Goal: Transaction & Acquisition: Purchase product/service

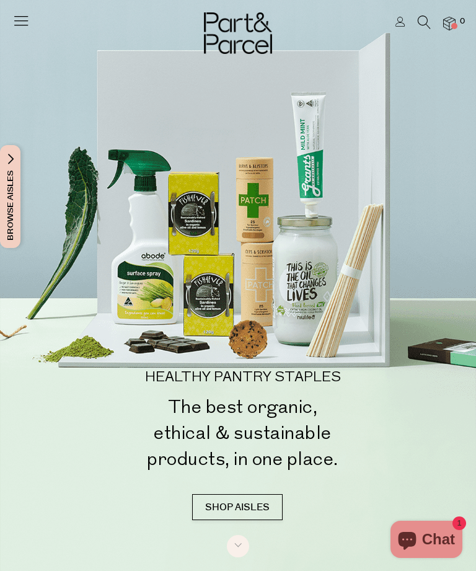
click at [15, 25] on icon at bounding box center [20, 20] width 17 height 17
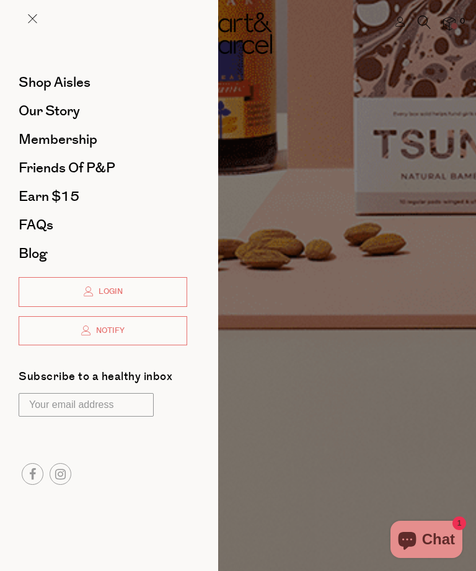
click at [125, 282] on link "Login" at bounding box center [103, 292] width 169 height 30
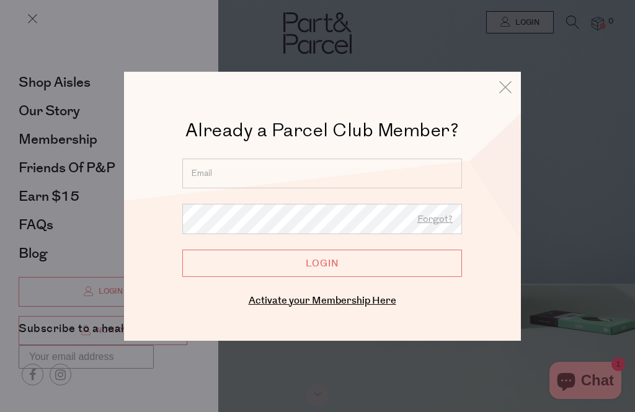
click at [344, 173] on input "email" at bounding box center [322, 173] width 280 height 30
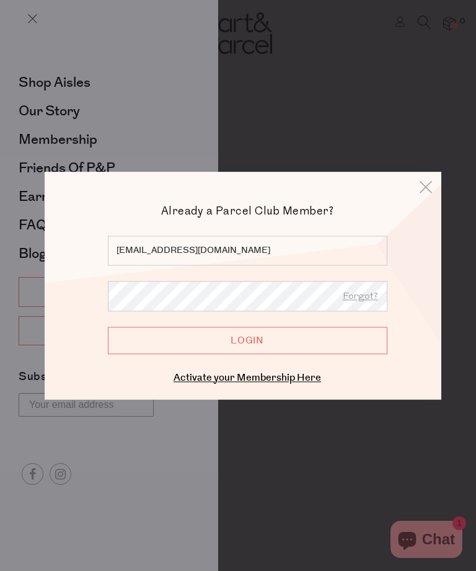
type input "sammyjo_85@hotmail.com.au"
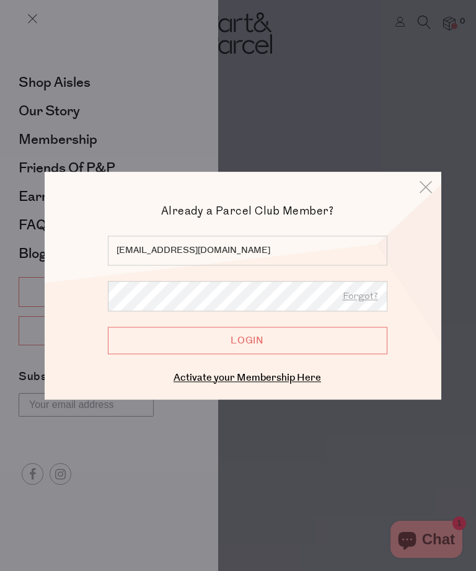
click at [349, 340] on input "Login" at bounding box center [248, 340] width 280 height 27
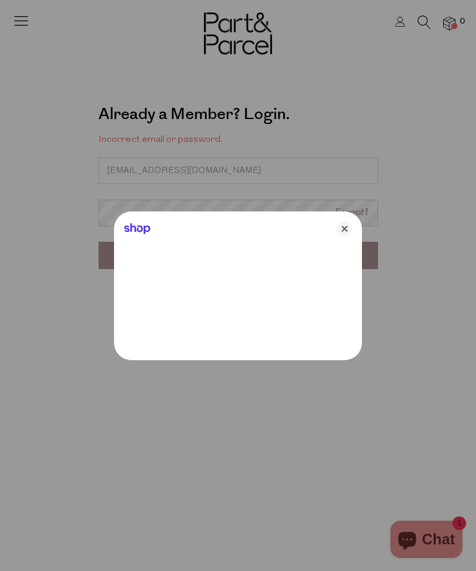
type input "[EMAIL_ADDRESS][DOMAIN_NAME]"
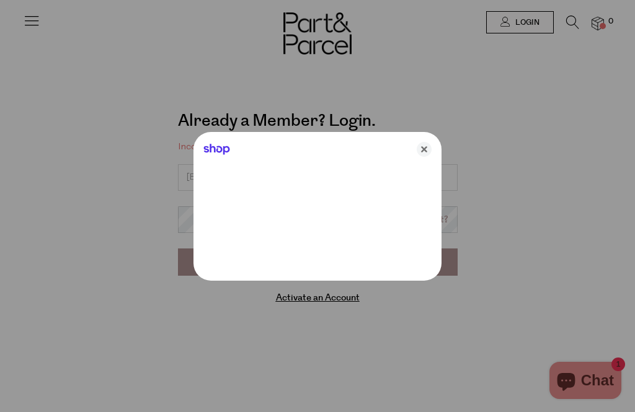
click at [431, 148] on icon "Close" at bounding box center [424, 149] width 15 height 15
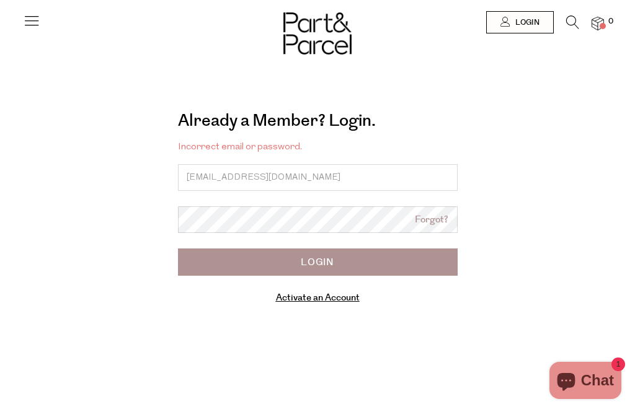
click at [476, 242] on div "Already a Member? Login. Forgot? Incorrect email or password. sammyjo_85@hotmai…" at bounding box center [317, 210] width 564 height 221
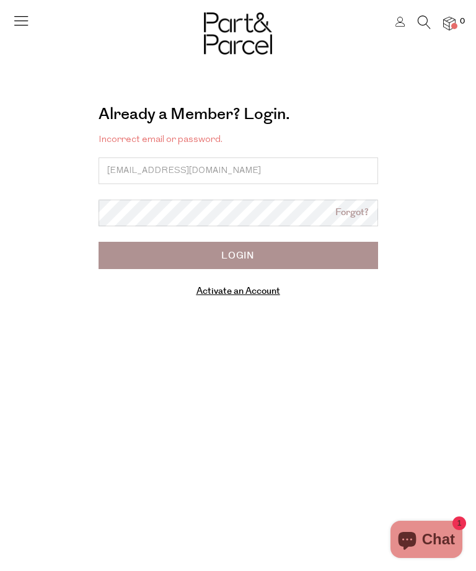
click at [352, 271] on form "Incorrect email or password. sammyjo_85@hotmail.com.au Forgot? Login Activate a…" at bounding box center [239, 215] width 280 height 167
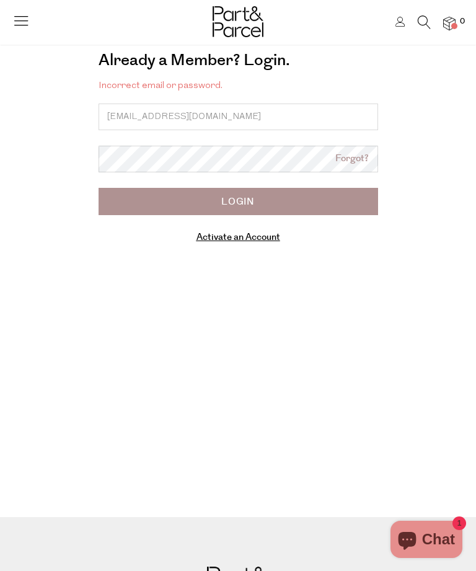
scroll to position [58, 0]
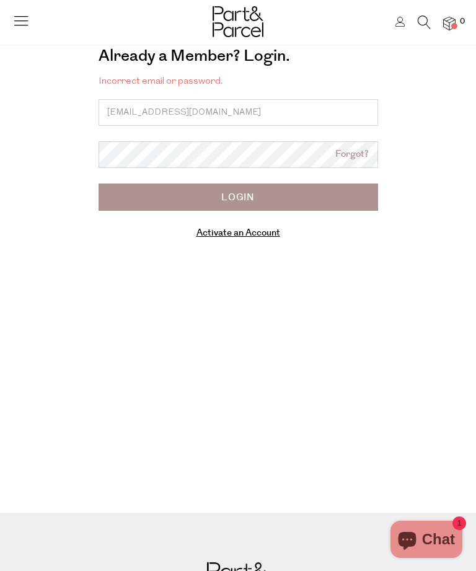
click at [127, 191] on input "Login" at bounding box center [239, 197] width 280 height 27
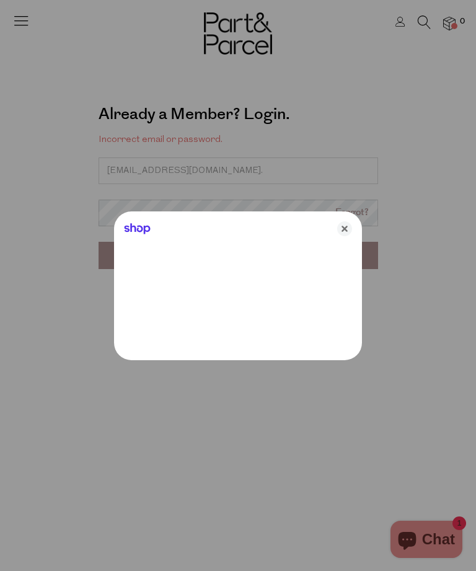
click at [222, 166] on div at bounding box center [238, 285] width 476 height 571
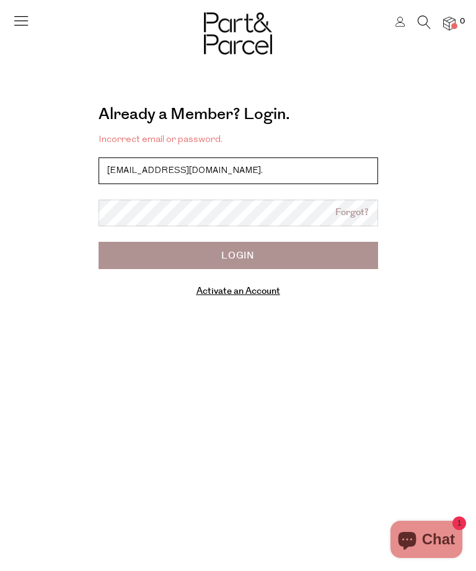
click at [226, 175] on input "sammyjo_85@hotmail.com." at bounding box center [239, 171] width 280 height 27
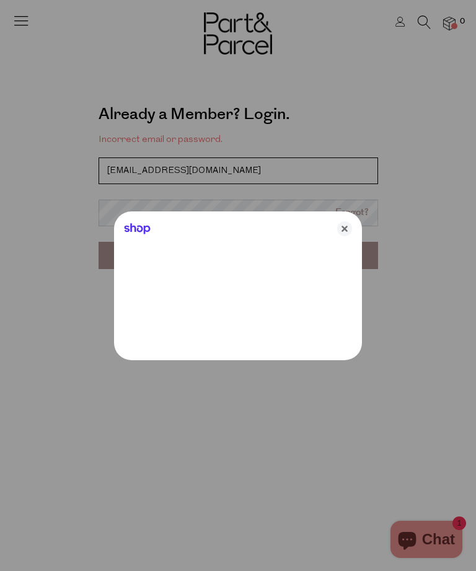
type input "sammyjo_85@hotmail.com.au"
click at [135, 200] on div at bounding box center [238, 285] width 476 height 571
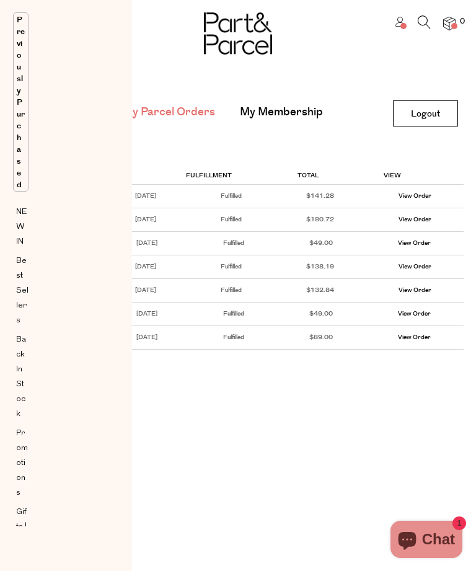
click at [238, 144] on main "My Parcel Orders My Membership Logout Logout Order Date Payment Fulfillment Tot…" at bounding box center [238, 188] width 476 height 377
click at [403, 200] on link "View Order" at bounding box center [415, 196] width 33 height 11
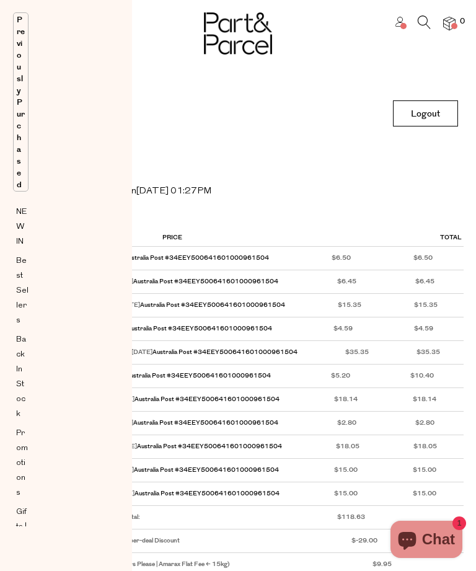
click at [220, 158] on h2 "Order Details" at bounding box center [238, 170] width 452 height 29
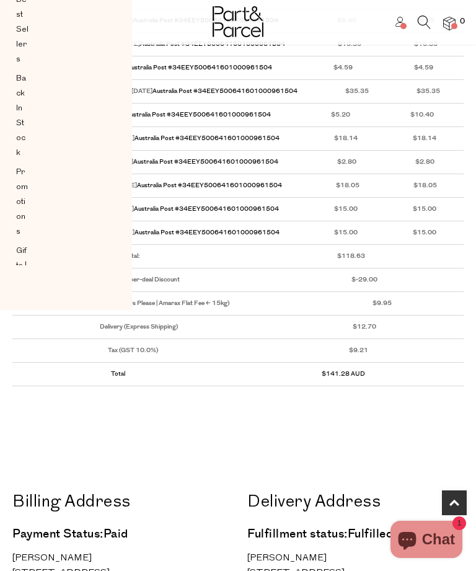
scroll to position [249, 0]
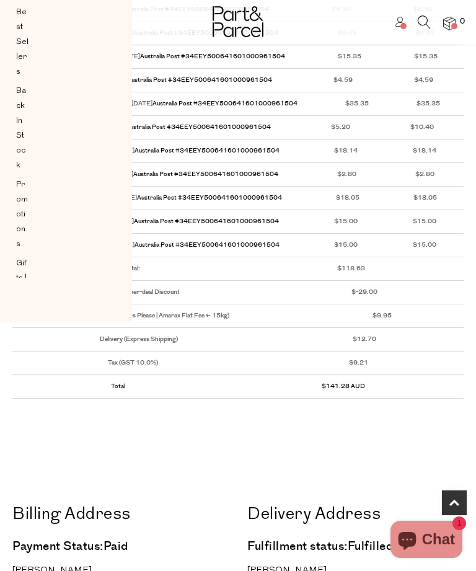
click at [207, 312] on td "Delivery (Couriers Please | Amarax Flat Fee < 15kg)" at bounding box center [156, 317] width 289 height 24
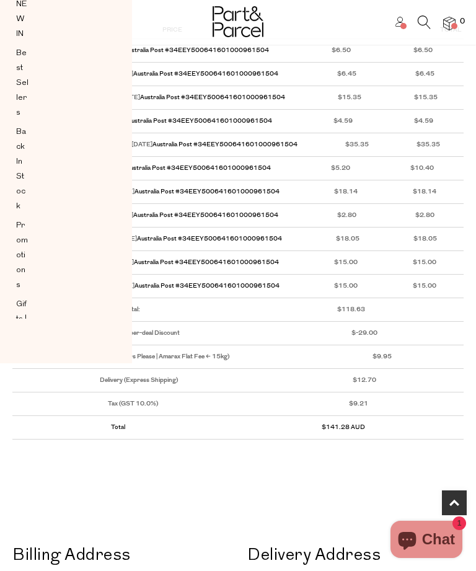
click at [397, 26] on icon at bounding box center [401, 22] width 10 height 10
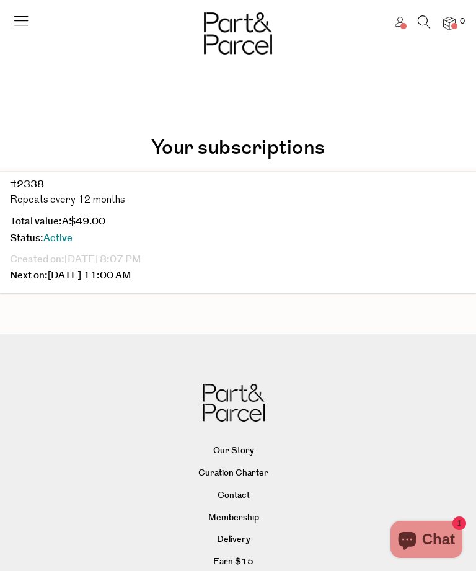
click at [28, 20] on icon at bounding box center [20, 20] width 17 height 17
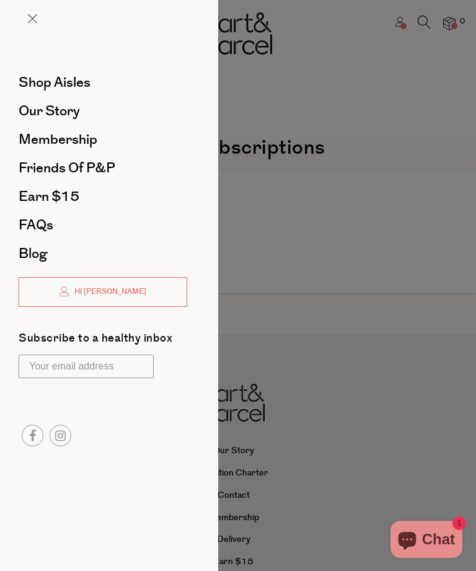
click at [41, 78] on span "Shop Aisles" at bounding box center [55, 83] width 72 height 20
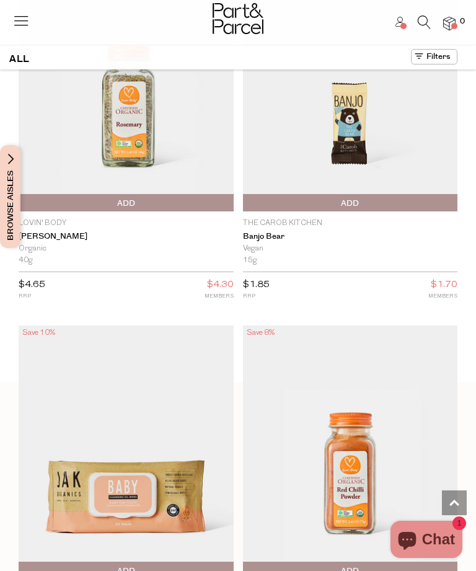
scroll to position [427, 0]
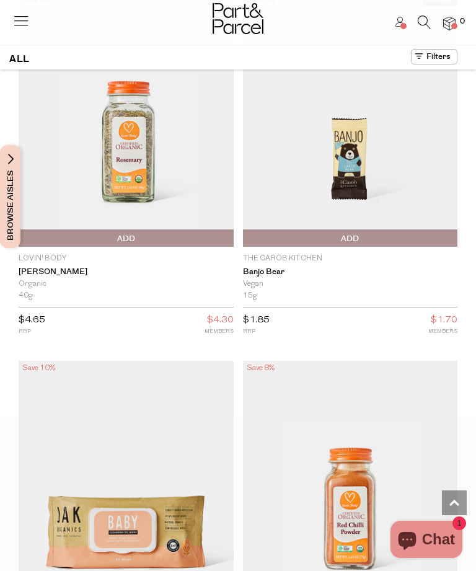
click at [25, 12] on icon at bounding box center [20, 20] width 17 height 17
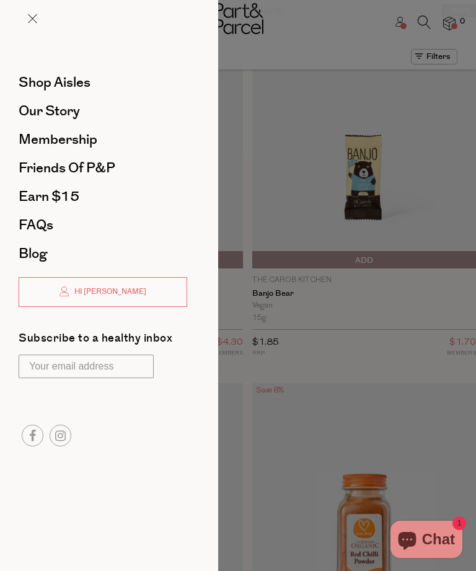
scroll to position [0, 0]
click at [34, 19] on span at bounding box center [32, 18] width 9 height 9
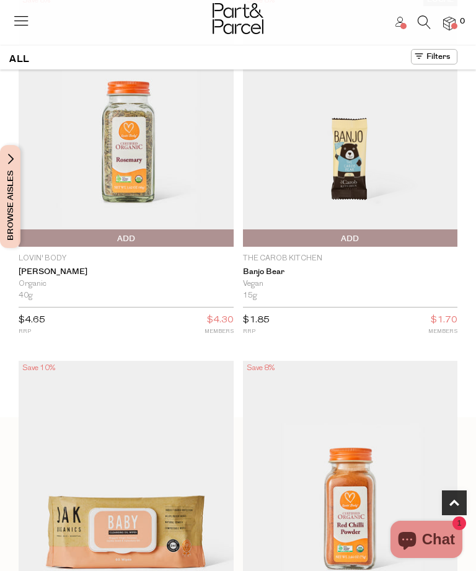
click at [28, 17] on icon at bounding box center [20, 20] width 17 height 17
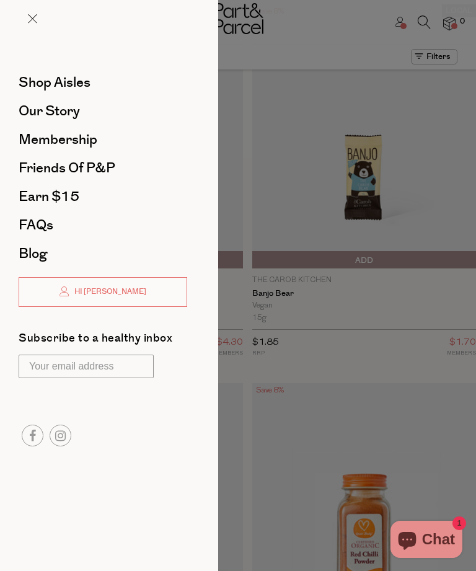
click at [43, 79] on span "Shop Aisles" at bounding box center [55, 83] width 72 height 20
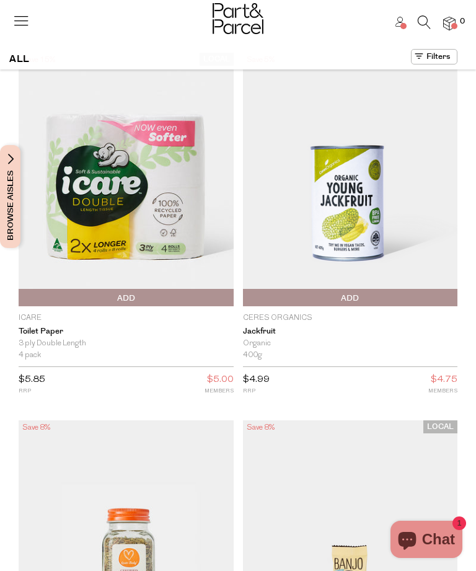
click at [15, 168] on span "Browse Aisles" at bounding box center [11, 196] width 14 height 103
click at [7, 174] on span "Browse Aisles" at bounding box center [11, 196] width 14 height 103
click at [4, 169] on span "Browse Aisles" at bounding box center [11, 196] width 14 height 103
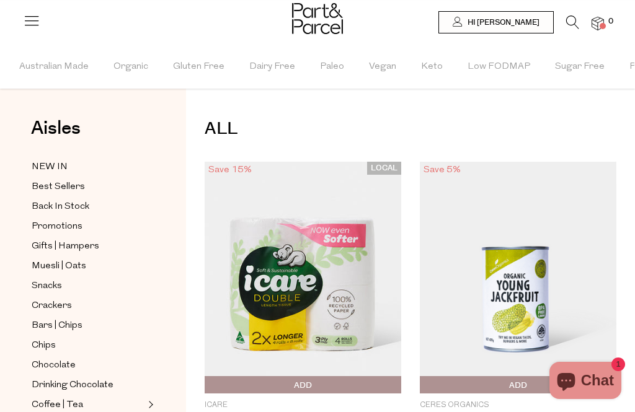
click at [45, 172] on span "NEW IN" at bounding box center [50, 167] width 36 height 15
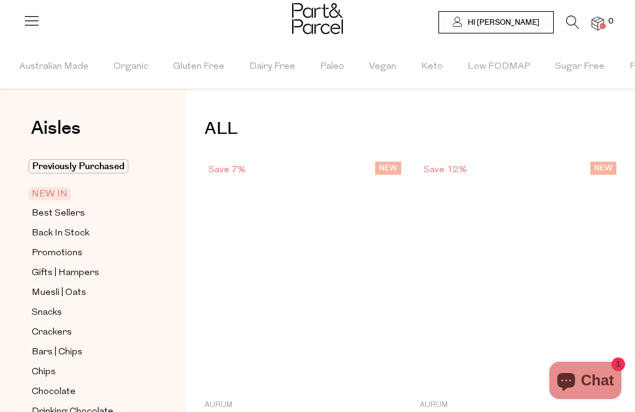
click at [50, 169] on span "Previously Purchased" at bounding box center [79, 166] width 100 height 14
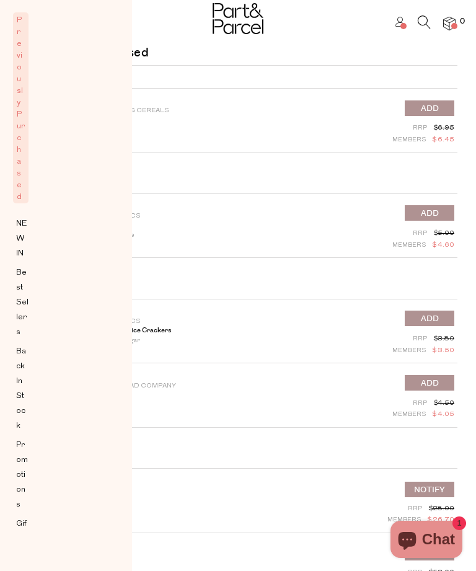
click at [184, 52] on h1 "Previously Purchased" at bounding box center [238, 52] width 439 height 21
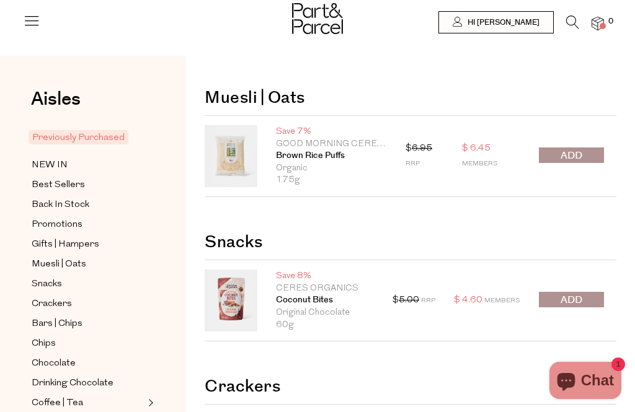
click at [48, 162] on span "NEW IN" at bounding box center [50, 165] width 36 height 15
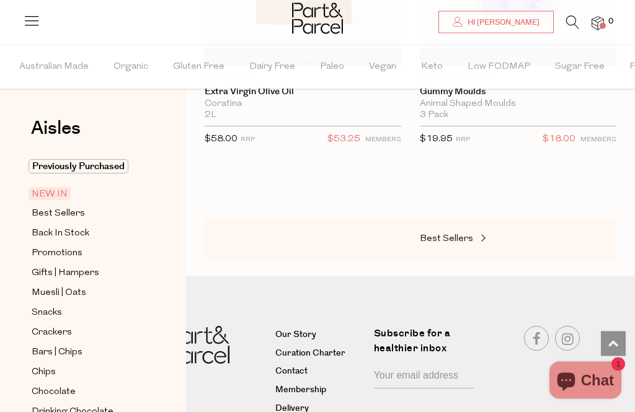
scroll to position [3404, 0]
click at [445, 219] on div "Best Sellers" at bounding box center [411, 239] width 412 height 41
click at [436, 221] on div "Best Sellers" at bounding box center [411, 239] width 412 height 41
click at [446, 234] on span "Best Sellers" at bounding box center [446, 238] width 53 height 9
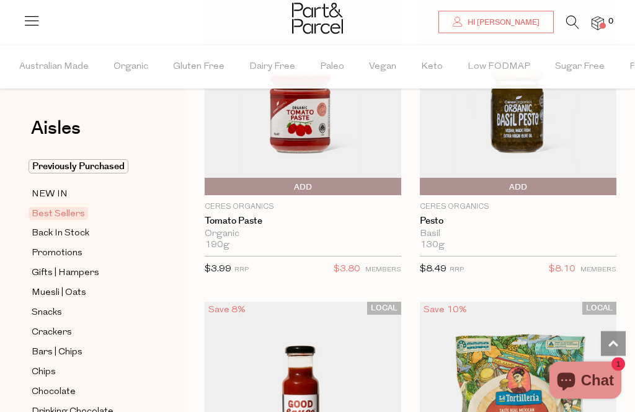
scroll to position [4635, 0]
click at [491, 128] on img at bounding box center [518, 79] width 197 height 232
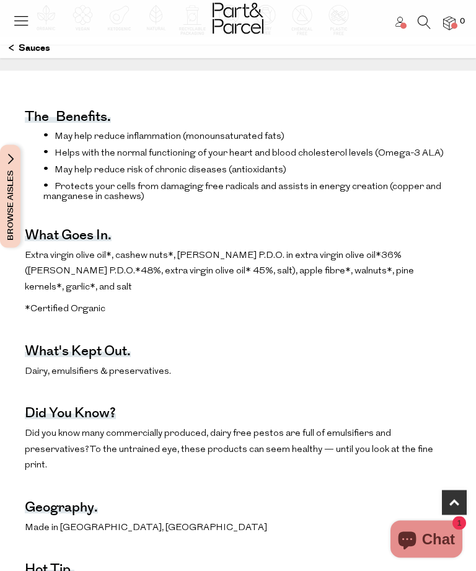
scroll to position [688, 0]
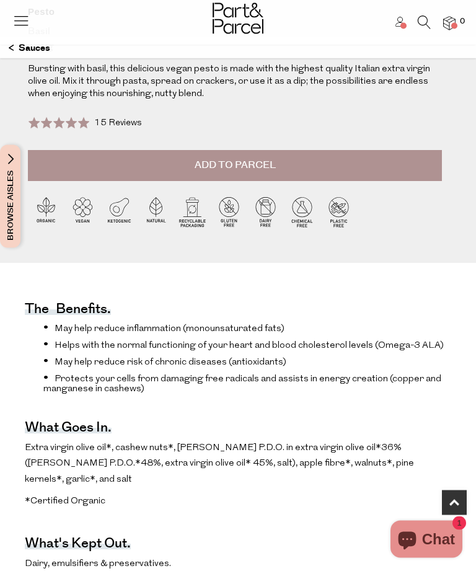
click at [93, 171] on button "Add to Parcel" at bounding box center [235, 166] width 414 height 31
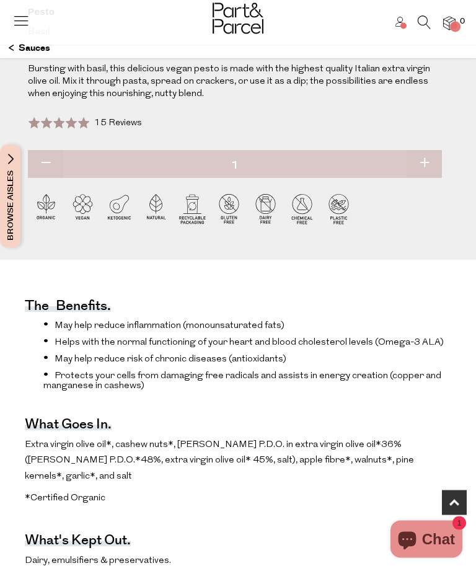
scroll to position [496, 0]
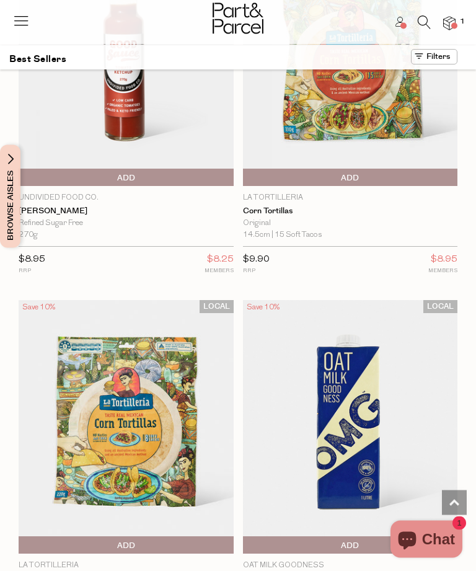
scroll to position [5308, 0]
click at [272, 169] on span "Add To Parcel" at bounding box center [350, 178] width 209 height 19
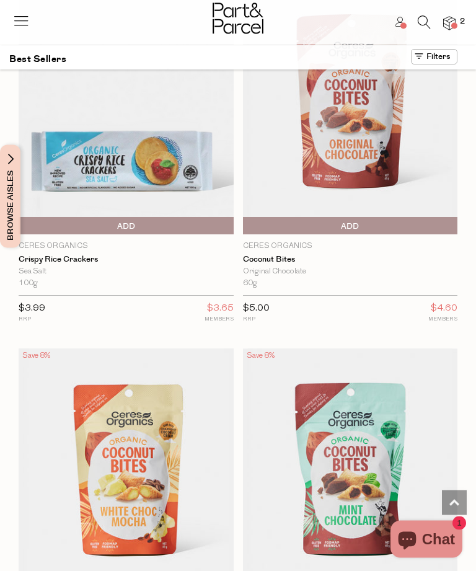
scroll to position [6363, 0]
click at [289, 217] on span "Add To Parcel" at bounding box center [350, 226] width 209 height 19
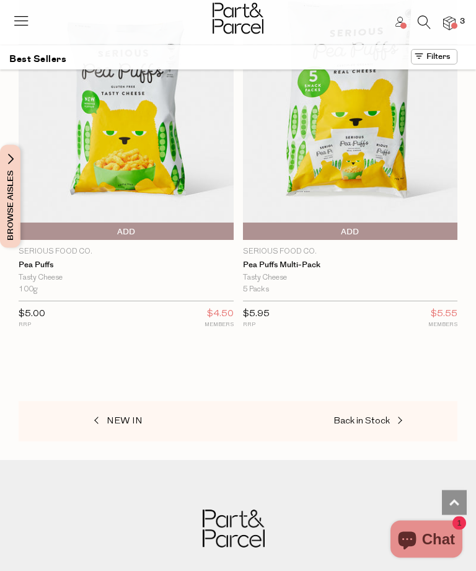
scroll to position [7460, 0]
click at [89, 223] on span "Add To Parcel" at bounding box center [126, 232] width 209 height 19
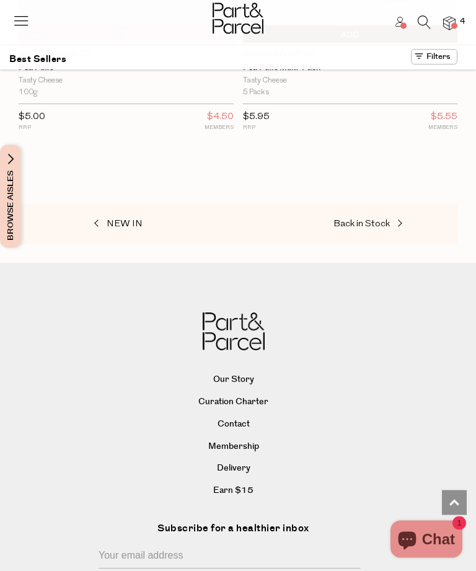
scroll to position [7658, 0]
click at [348, 220] on span "Back in Stock" at bounding box center [362, 224] width 56 height 9
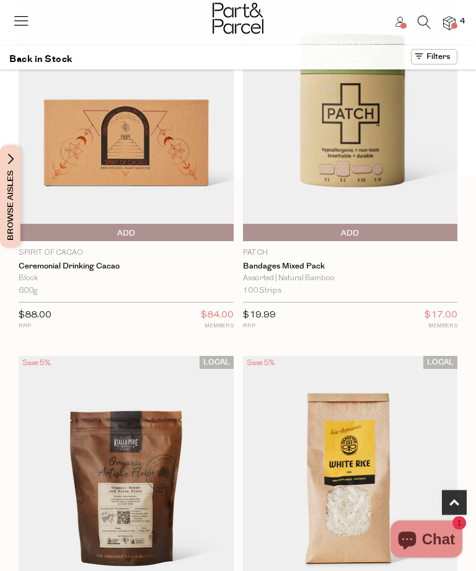
scroll to position [448, 0]
click at [275, 237] on span "Add To Parcel" at bounding box center [350, 233] width 209 height 19
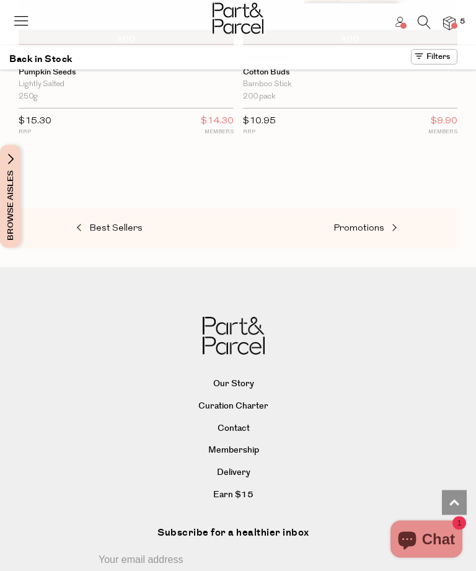
scroll to position [1762, 0]
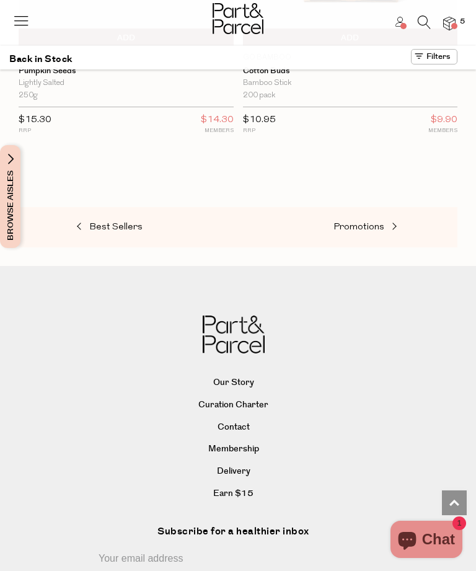
click at [344, 223] on span "Promotions" at bounding box center [359, 227] width 51 height 9
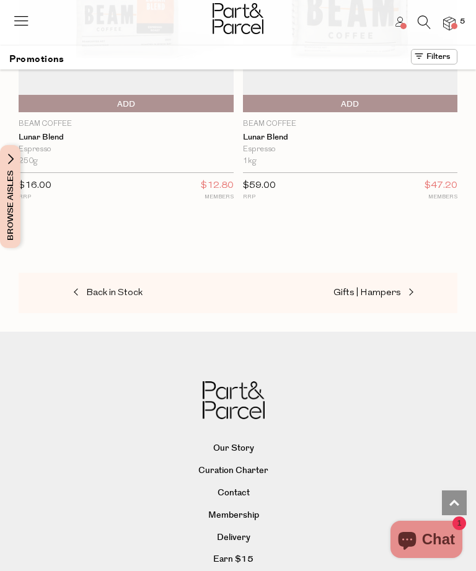
scroll to position [3893, 0]
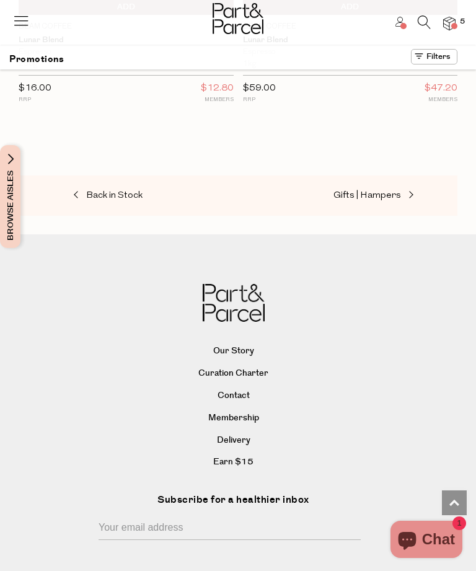
click at [337, 191] on span "Gifts | Hampers" at bounding box center [368, 195] width 68 height 9
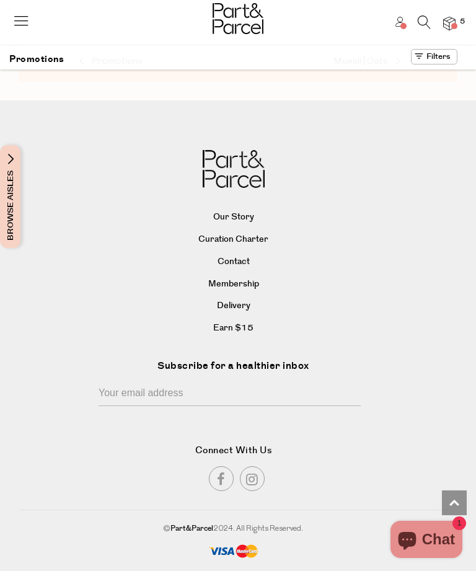
scroll to position [6, 0]
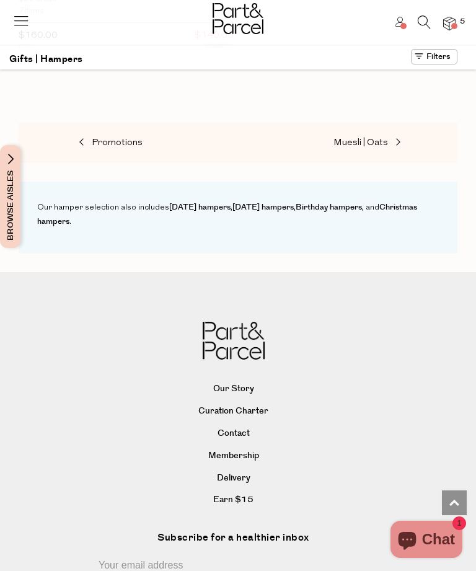
click at [345, 141] on link "Muesli | Oats" at bounding box center [396, 143] width 124 height 16
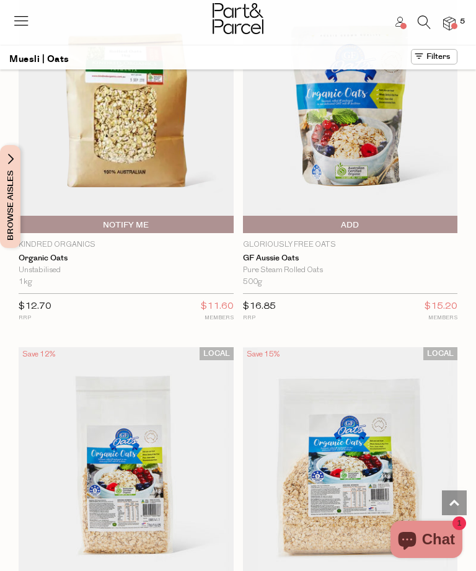
scroll to position [7463, 0]
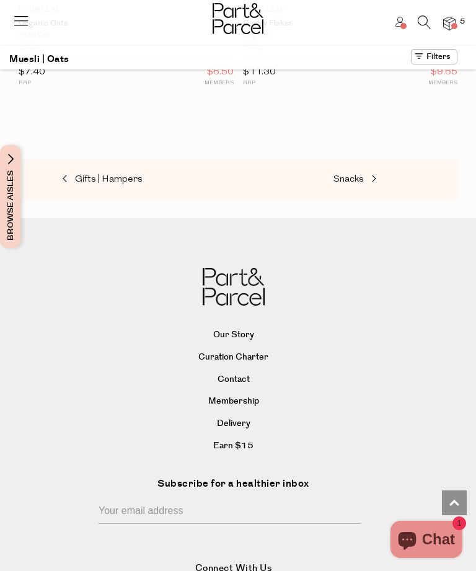
scroll to position [9542, 0]
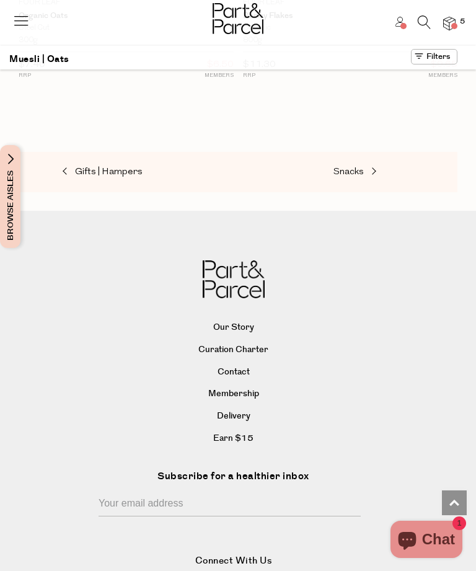
click at [340, 164] on link "Snacks" at bounding box center [396, 172] width 124 height 16
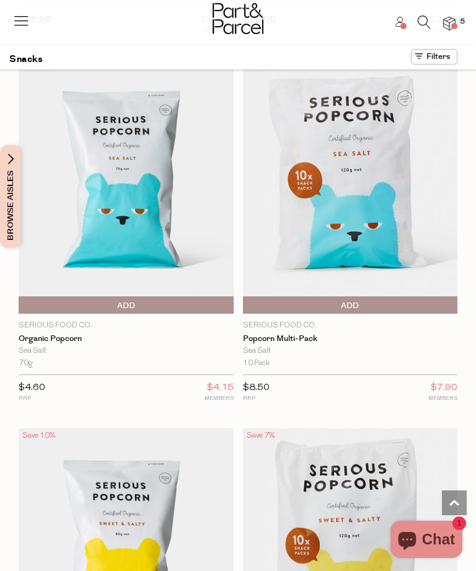
scroll to position [7739, 0]
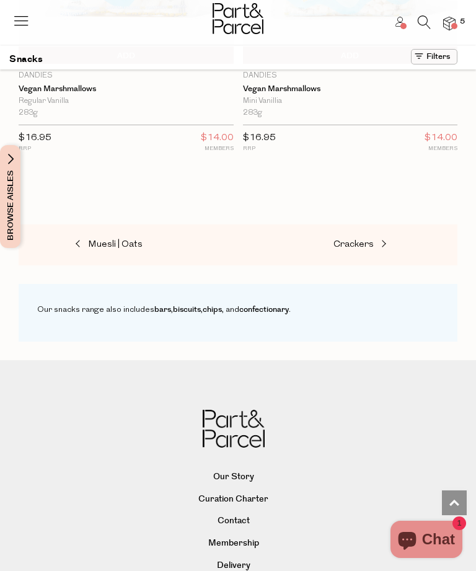
scroll to position [12778, 0]
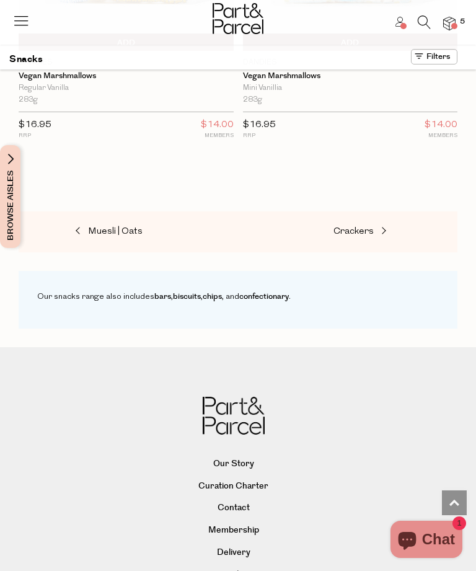
click at [336, 227] on span "Crackers" at bounding box center [354, 231] width 40 height 9
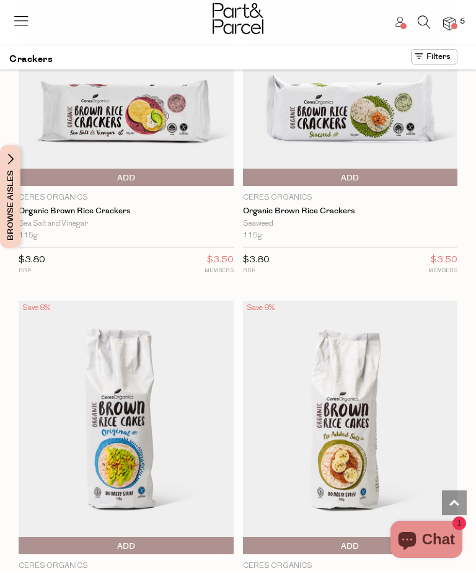
scroll to position [1594, 0]
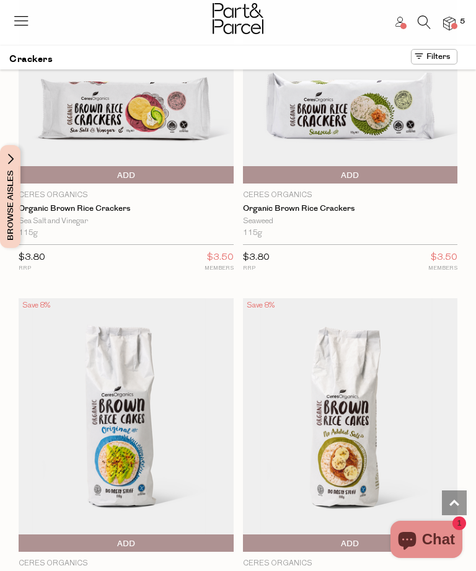
click at [87, 174] on span "Add To Parcel" at bounding box center [126, 175] width 209 height 19
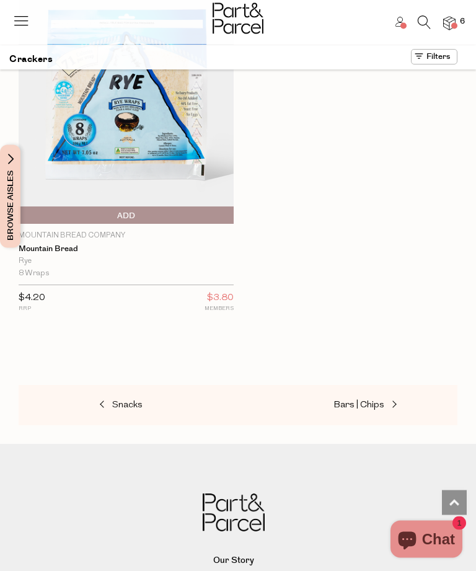
scroll to position [6704, 0]
click at [82, 207] on span "Add To Parcel" at bounding box center [126, 216] width 209 height 19
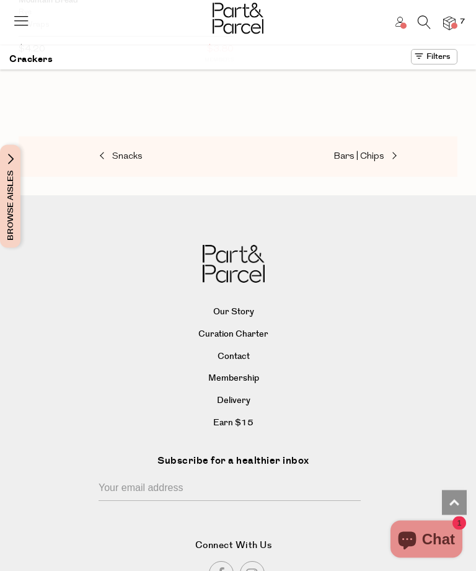
scroll to position [6978, 0]
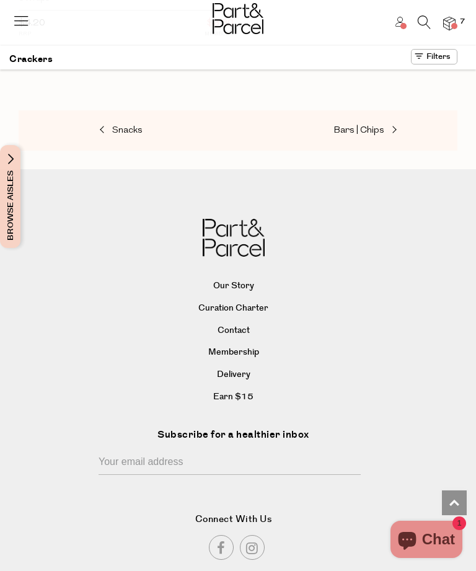
click at [344, 123] on link "Bars | Chips" at bounding box center [396, 131] width 124 height 16
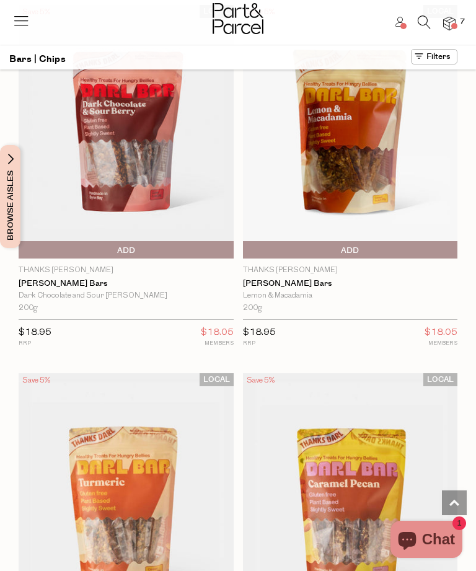
scroll to position [8541, 0]
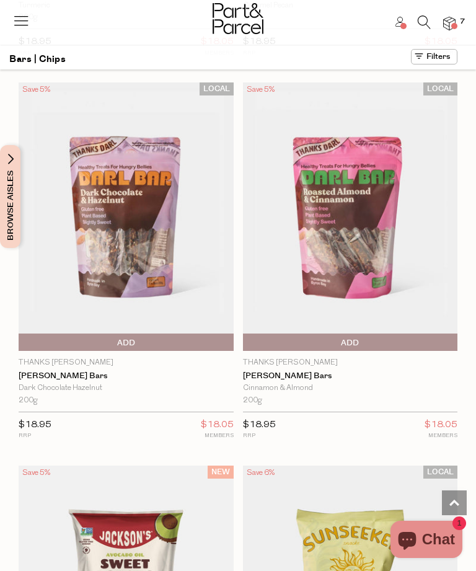
scroll to position [9211, 0]
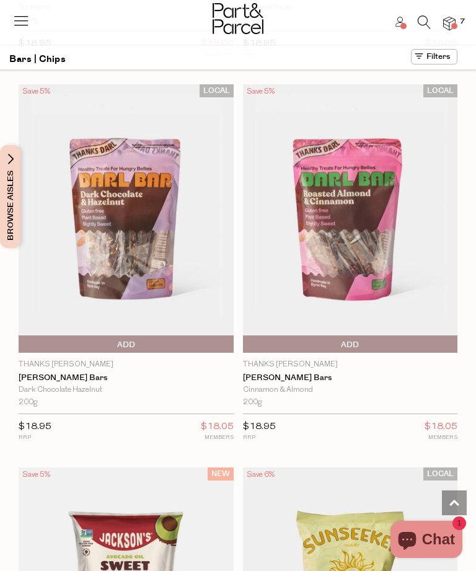
click at [89, 167] on img at bounding box center [126, 218] width 215 height 269
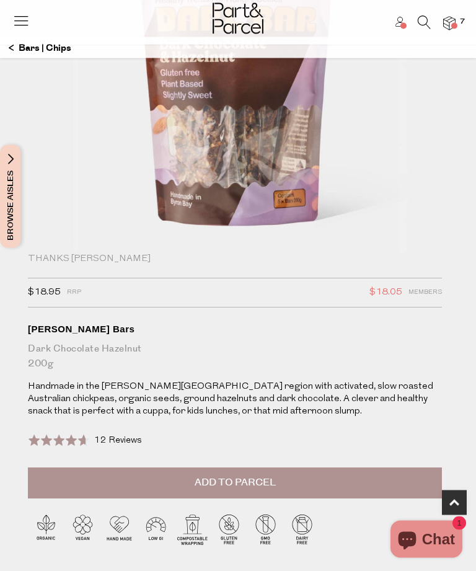
scroll to position [182, 0]
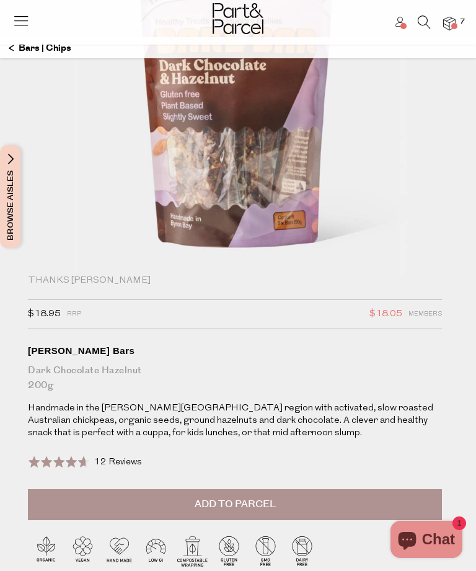
click at [201, 189] on img at bounding box center [238, 107] width 372 height 465
click at [234, 182] on img at bounding box center [238, 107] width 372 height 465
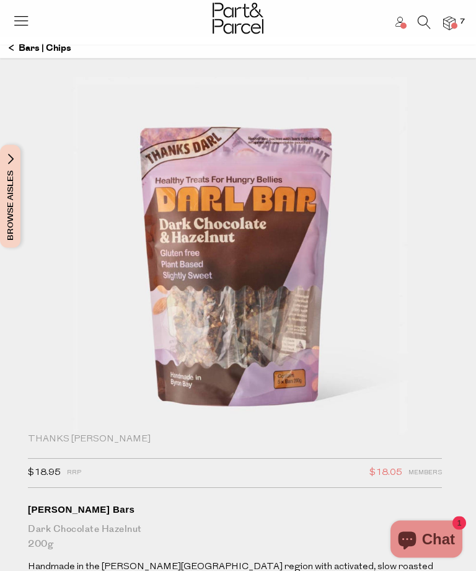
scroll to position [0, 0]
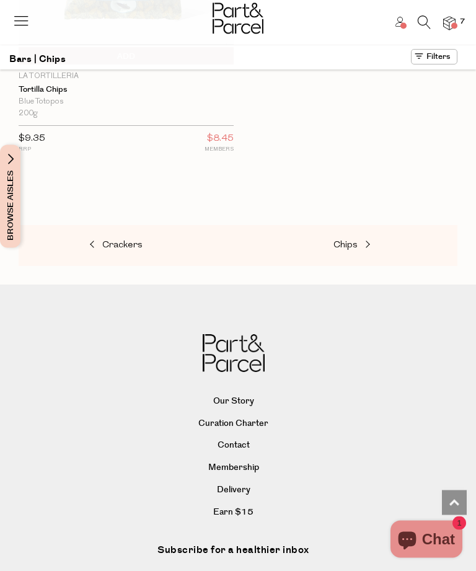
scroll to position [3628, 0]
click at [334, 241] on span "Chips" at bounding box center [346, 245] width 24 height 9
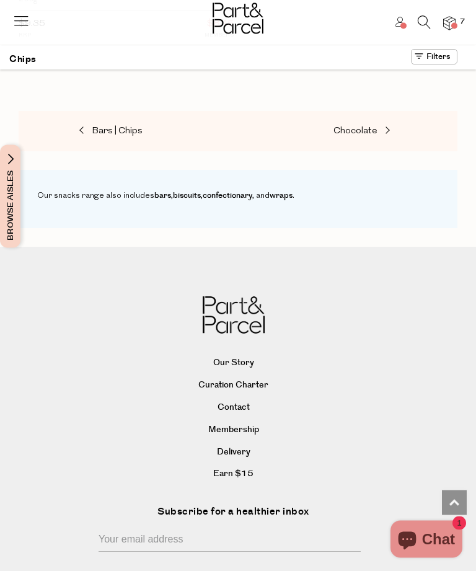
scroll to position [3358, 0]
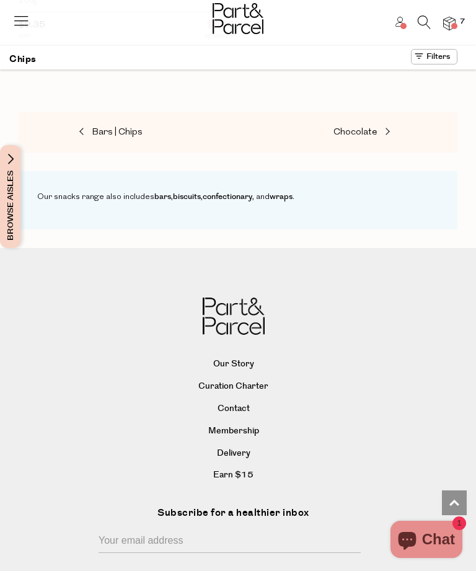
click at [346, 128] on span "Chocolate" at bounding box center [356, 132] width 44 height 9
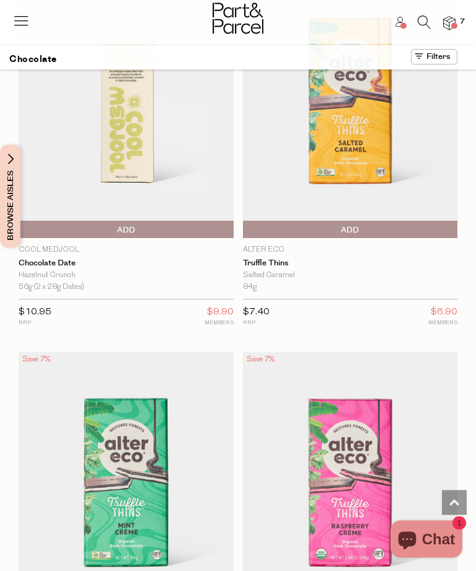
scroll to position [2292, 0]
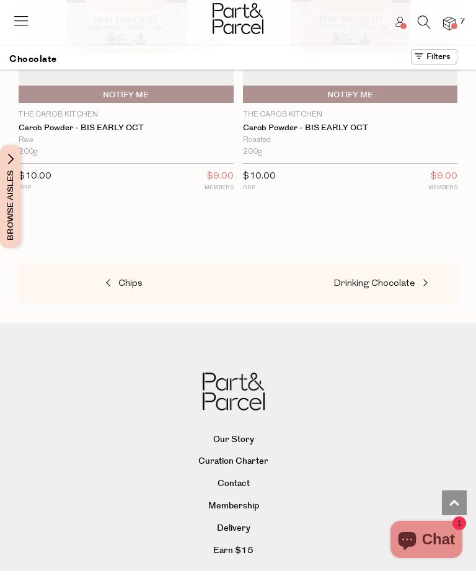
scroll to position [10583, 0]
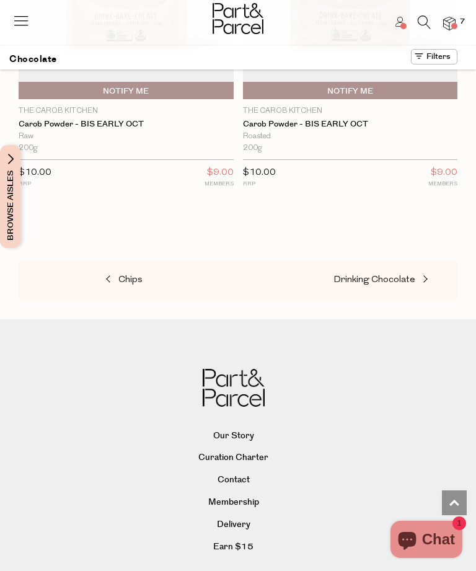
click at [349, 275] on span "Drinking Chocolate" at bounding box center [375, 279] width 82 height 9
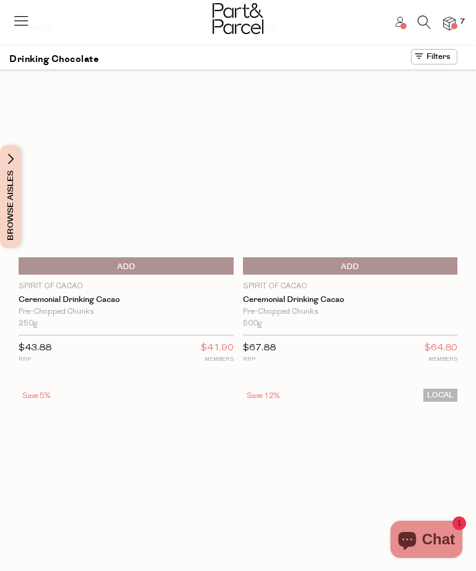
scroll to position [6, 0]
